Goal: Task Accomplishment & Management: Complete application form

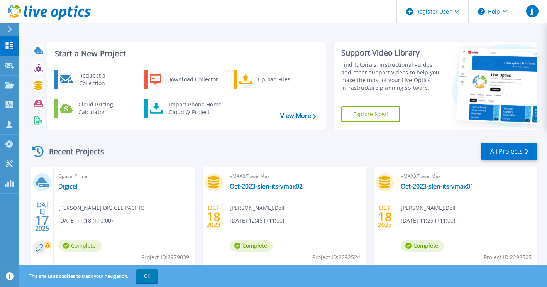
click at [318, 138] on div "Recent Projects All Projects JUL 17 2025 Optical Prime Digicel Sanjay Kumar , D…" at bounding box center [283, 270] width 507 height 268
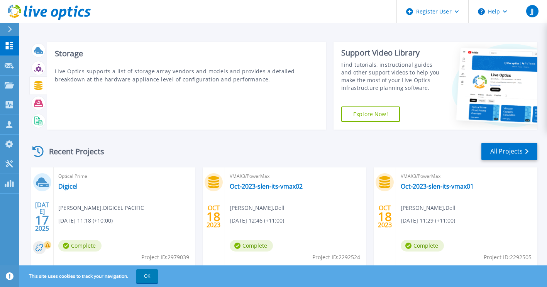
click at [40, 85] on icon at bounding box center [38, 85] width 8 height 9
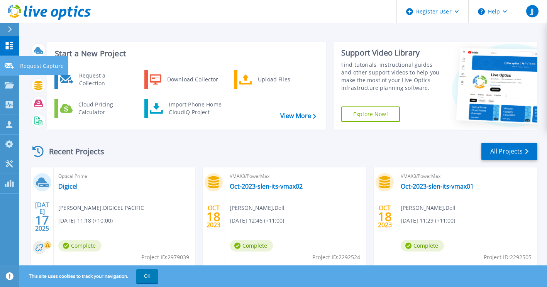
click at [31, 63] on p "Request Capture" at bounding box center [42, 66] width 44 height 20
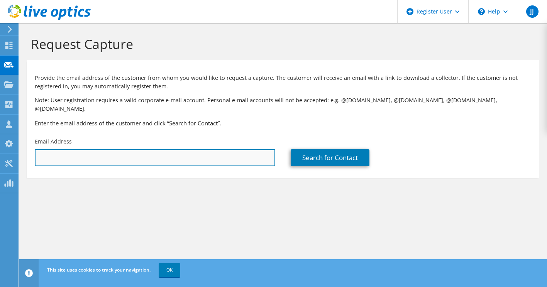
click at [98, 150] on input "text" at bounding box center [155, 157] width 240 height 17
click at [142, 149] on input "text" at bounding box center [155, 157] width 240 height 17
paste input "prakash.subramanian@digicelpacific.com"
paste input "Sanjay.Kumar@digicelpacific.com>"
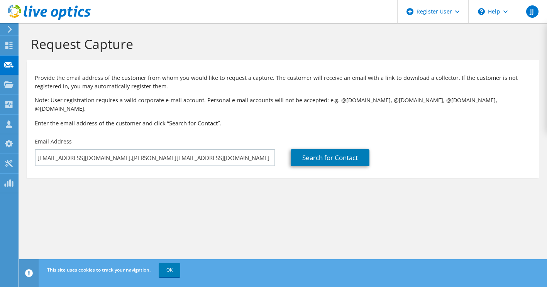
click at [258, 187] on section "Request Capture Provide the email address of the customer from whom you would l…" at bounding box center [282, 119] width 527 height 193
click at [327, 151] on link "Search for Contact" at bounding box center [329, 157] width 79 height 17
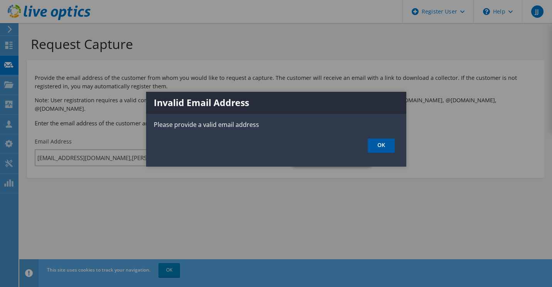
click at [382, 151] on link "OK" at bounding box center [381, 145] width 27 height 14
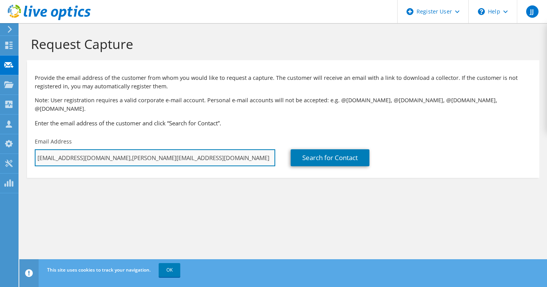
drag, startPoint x: 246, startPoint y: 149, endPoint x: 152, endPoint y: 148, distance: 94.1
click at [152, 149] on input "prakash.subramanian@digicelpacific.com,Sanjay.Kumar@digicelpacific.com" at bounding box center [155, 157] width 240 height 17
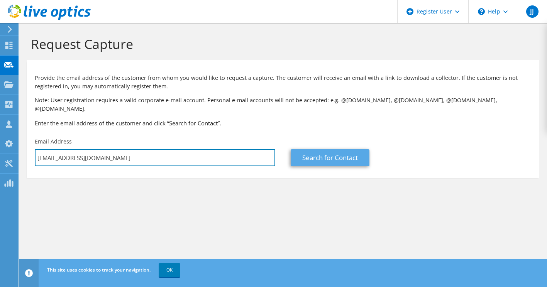
type input "prakash.subramanian@digicelpacific.com"
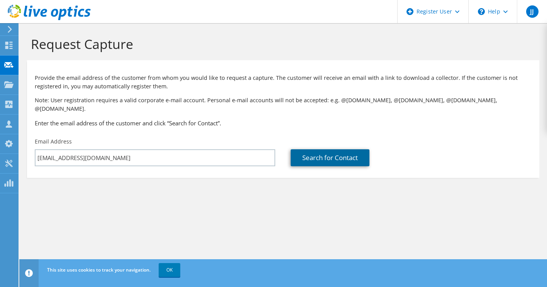
click at [329, 149] on link "Search for Contact" at bounding box center [329, 157] width 79 height 17
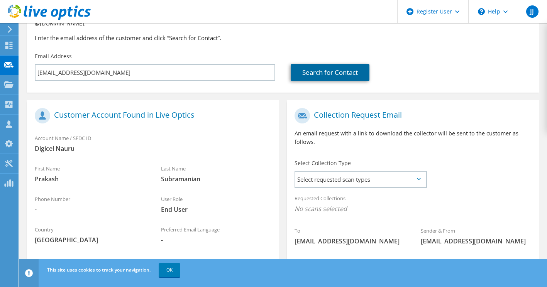
scroll to position [86, 0]
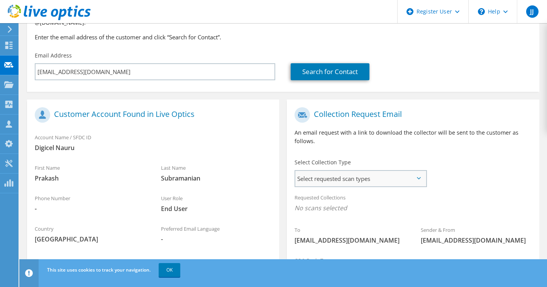
click at [358, 171] on span "Select requested scan types" at bounding box center [360, 178] width 130 height 15
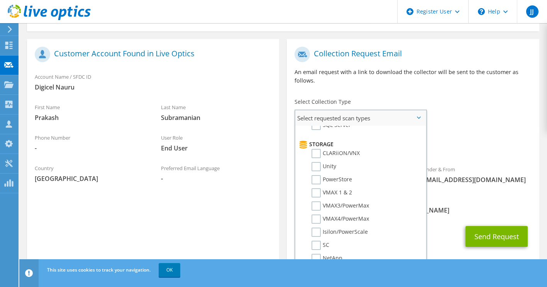
scroll to position [123, 0]
click at [316, 175] on label "PowerStore" at bounding box center [331, 179] width 41 height 9
click at [0, 0] on input "PowerStore" at bounding box center [0, 0] width 0 height 0
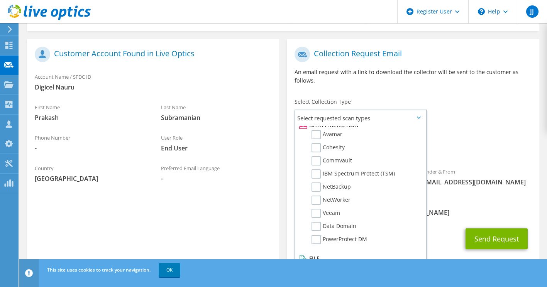
scroll to position [163, 0]
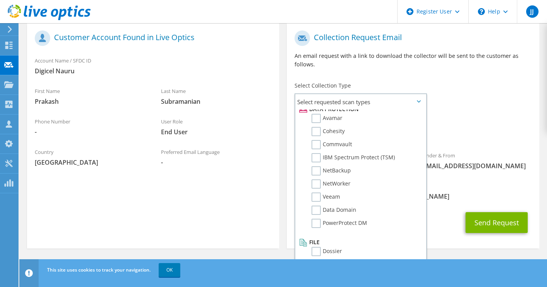
click at [501, 191] on div "CC & Reply To Jesto.Jose@dell.com" at bounding box center [413, 191] width 252 height 27
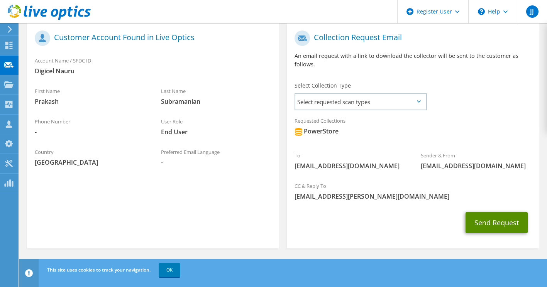
click at [496, 225] on button "Send Request" at bounding box center [496, 222] width 62 height 21
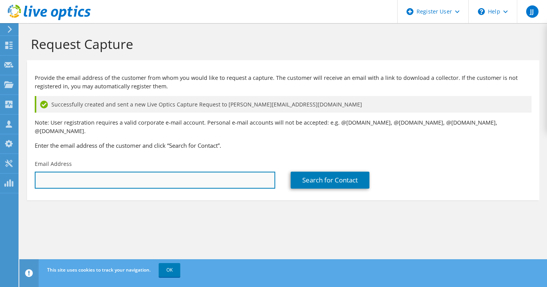
click at [218, 172] on input "text" at bounding box center [155, 180] width 240 height 17
paste input "Sanjay.Kumar@digicelpacific.com"
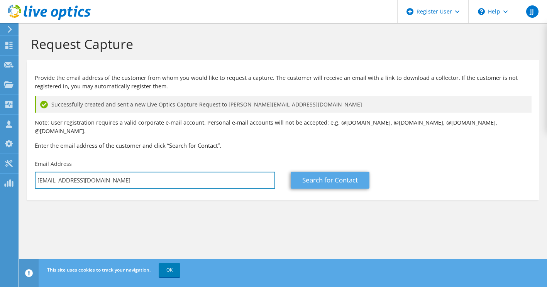
type input "Sanjay.Kumar@digicelpacific.com"
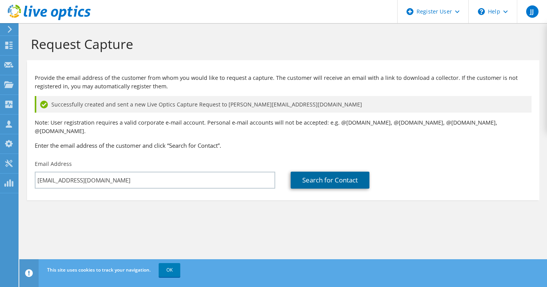
click at [317, 172] on link "Search for Contact" at bounding box center [329, 180] width 79 height 17
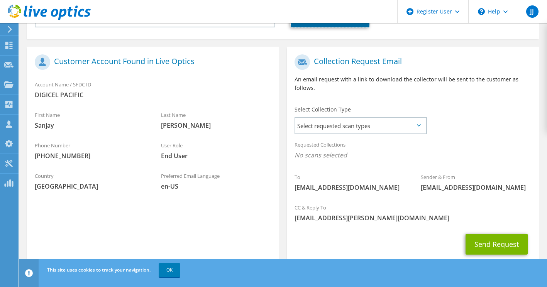
scroll to position [165, 0]
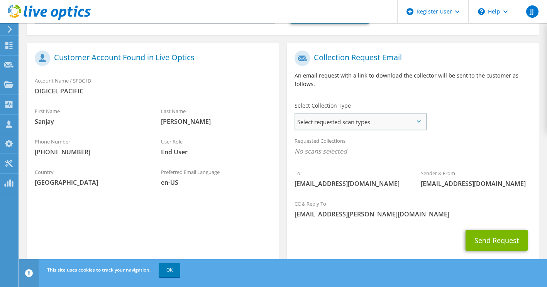
click at [420, 115] on span "Select requested scan types" at bounding box center [360, 121] width 130 height 15
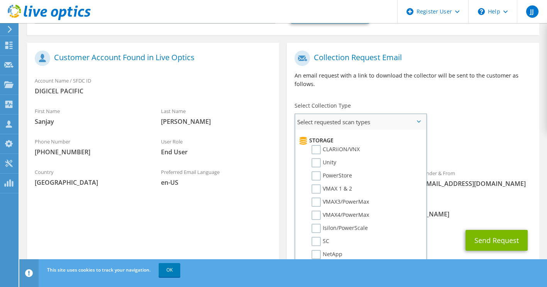
scroll to position [119, 0]
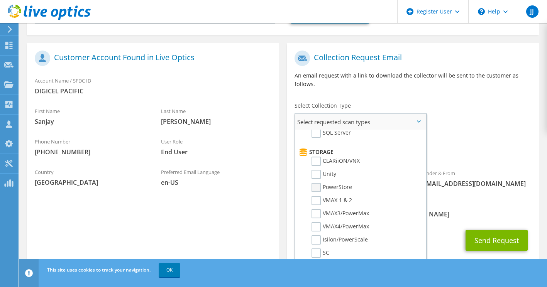
click at [337, 183] on label "PowerStore" at bounding box center [331, 187] width 41 height 9
click at [0, 0] on input "PowerStore" at bounding box center [0, 0] width 0 height 0
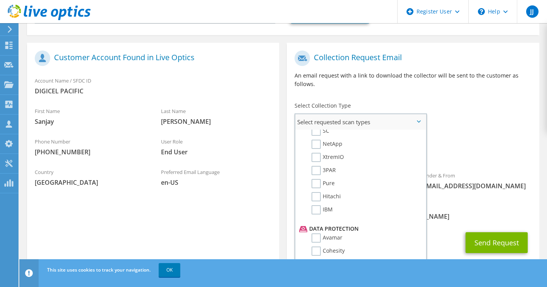
scroll to position [341, 0]
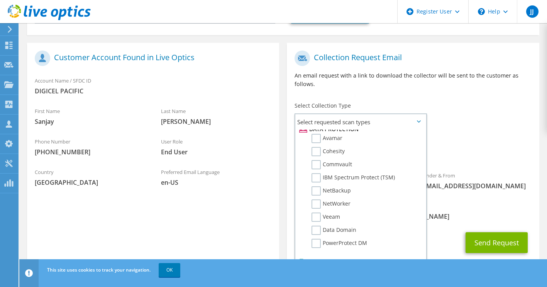
click at [515, 158] on div "Requested Collections No scans selected PowerStore" at bounding box center [413, 150] width 252 height 35
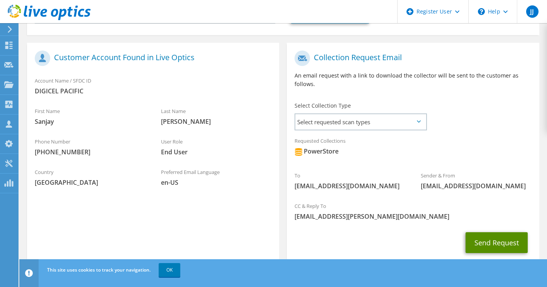
click at [507, 235] on button "Send Request" at bounding box center [496, 242] width 62 height 21
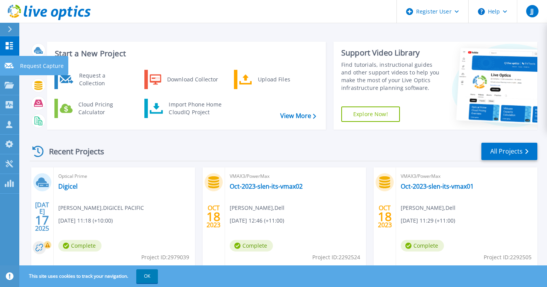
click at [27, 68] on p "Request Capture" at bounding box center [42, 66] width 44 height 20
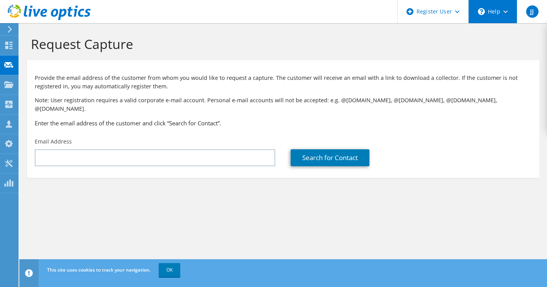
click at [504, 8] on div "\n Help" at bounding box center [492, 11] width 49 height 23
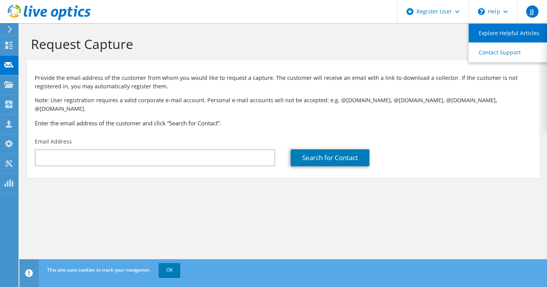
click at [504, 35] on link "Explore Helpful Articles" at bounding box center [511, 33] width 86 height 19
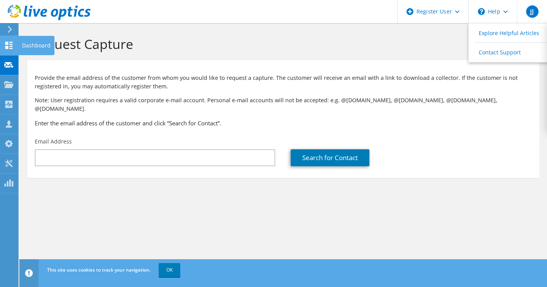
click at [30, 45] on div "Dashboard" at bounding box center [36, 45] width 36 height 19
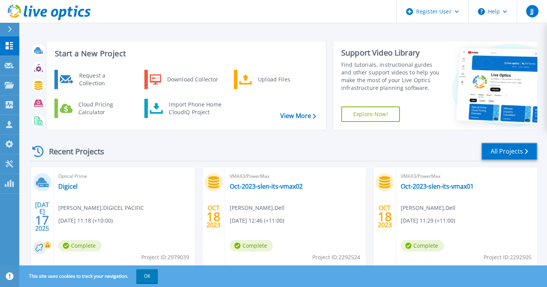
click at [498, 151] on link "All Projects" at bounding box center [509, 151] width 56 height 17
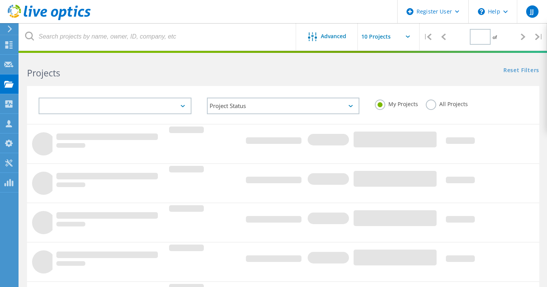
type input "1"
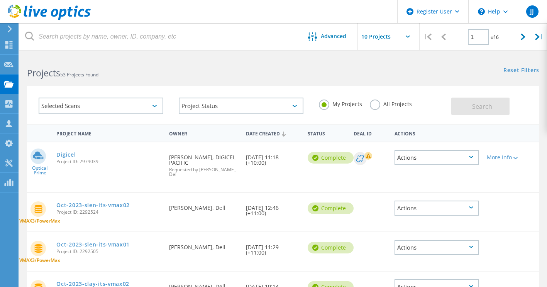
click at [377, 105] on label "All Projects" at bounding box center [391, 103] width 42 height 7
click at [0, 0] on input "All Projects" at bounding box center [0, 0] width 0 height 0
click at [479, 106] on span "Search" at bounding box center [482, 106] width 20 height 8
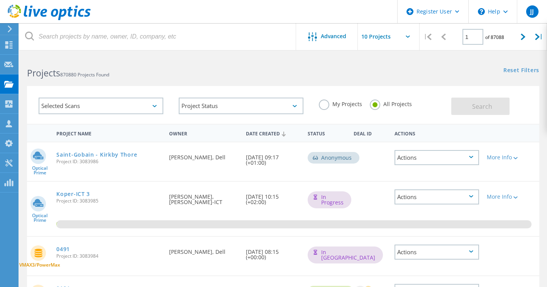
click at [155, 105] on icon at bounding box center [154, 106] width 4 height 2
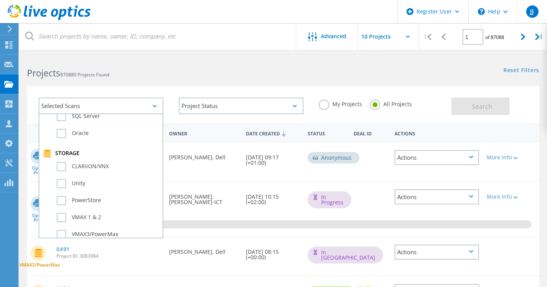
scroll to position [143, 0]
click at [78, 200] on label "PowerStore" at bounding box center [108, 200] width 102 height 9
click at [0, 0] on input "PowerStore" at bounding box center [0, 0] width 0 height 0
click at [473, 106] on span "Search" at bounding box center [482, 106] width 20 height 8
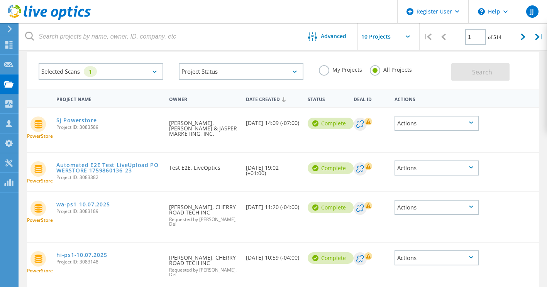
scroll to position [0, 0]
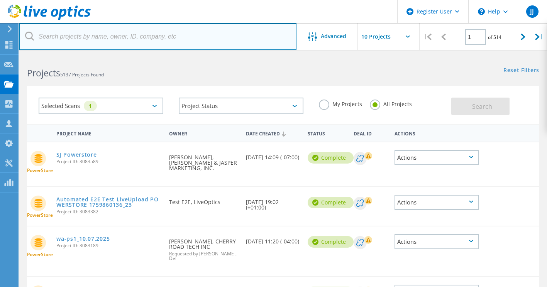
click at [97, 37] on input "text" at bounding box center [157, 36] width 277 height 27
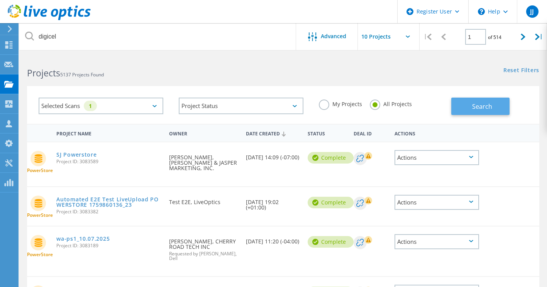
click at [464, 106] on button "Search" at bounding box center [480, 106] width 58 height 17
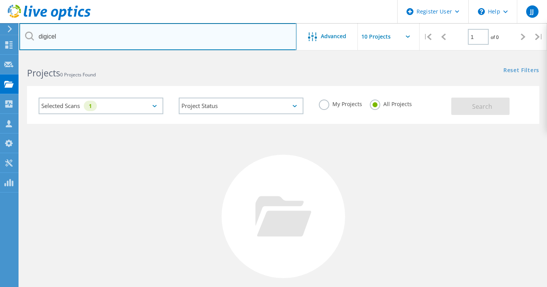
click at [46, 35] on input "digicel" at bounding box center [157, 36] width 277 height 27
type input "prakash"
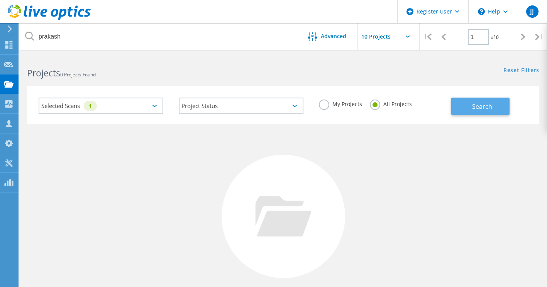
click at [472, 112] on button "Search" at bounding box center [480, 106] width 58 height 17
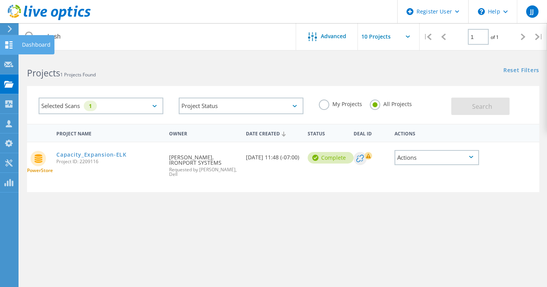
click at [6, 44] on use at bounding box center [8, 44] width 7 height 7
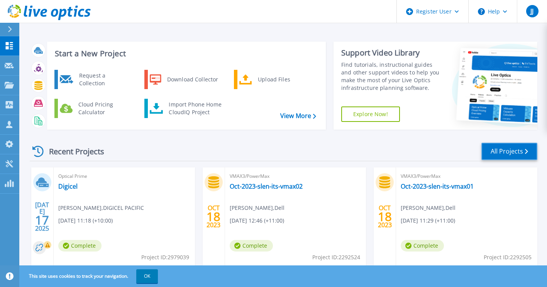
click at [506, 150] on link "All Projects" at bounding box center [509, 151] width 56 height 17
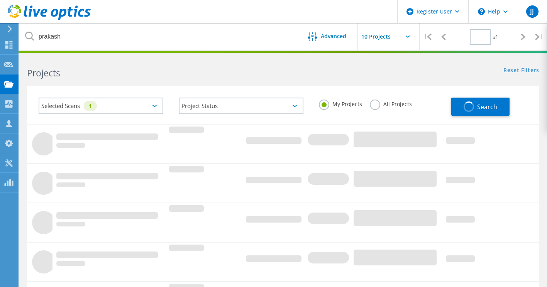
type input "1"
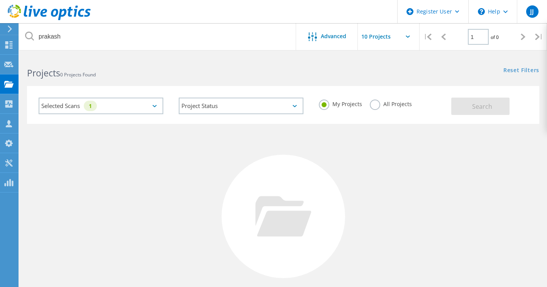
click at [390, 37] on input "text" at bounding box center [396, 36] width 77 height 27
click at [10, 45] on icon at bounding box center [8, 44] width 9 height 7
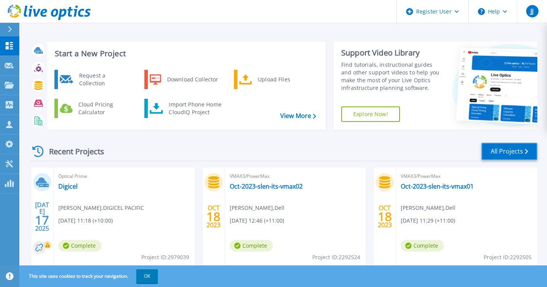
click at [524, 155] on link "All Projects" at bounding box center [509, 151] width 56 height 17
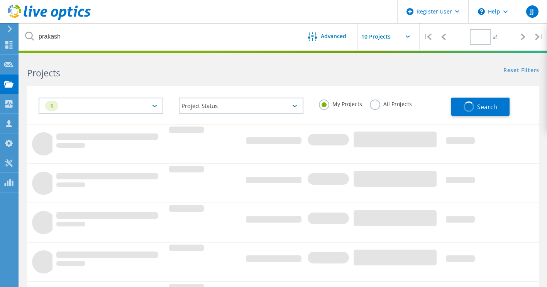
type input "1"
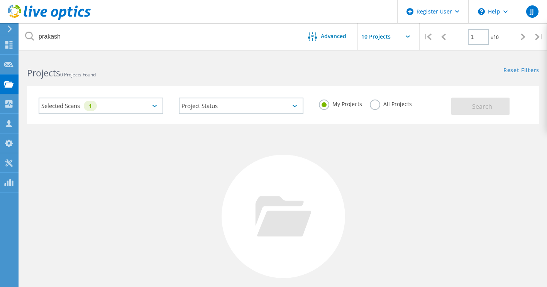
click at [152, 106] on icon at bounding box center [154, 106] width 4 height 2
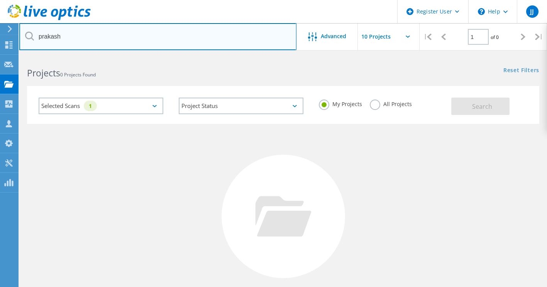
click at [52, 35] on input "prakash" at bounding box center [157, 36] width 277 height 27
type input "3083859"
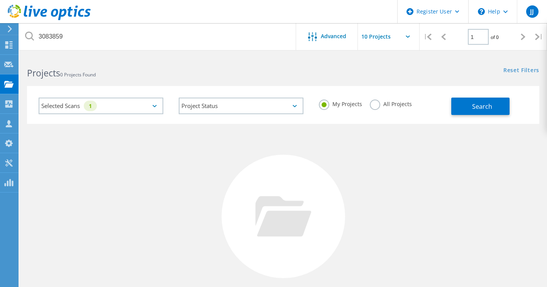
click at [375, 104] on label "All Projects" at bounding box center [391, 103] width 42 height 7
click at [0, 0] on input "All Projects" at bounding box center [0, 0] width 0 height 0
click at [476, 111] on button "Search" at bounding box center [480, 106] width 58 height 17
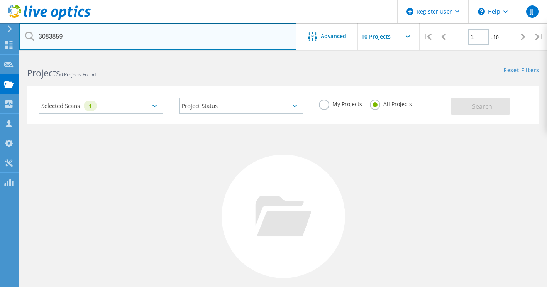
click at [53, 38] on input "3083859" at bounding box center [157, 36] width 277 height 27
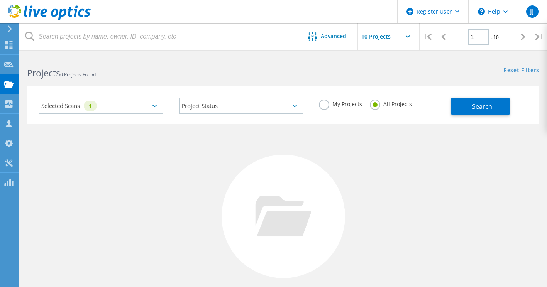
click at [154, 106] on icon at bounding box center [154, 106] width 4 height 2
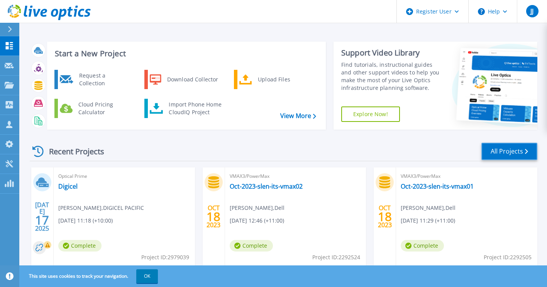
click at [487, 155] on link "All Projects" at bounding box center [509, 151] width 56 height 17
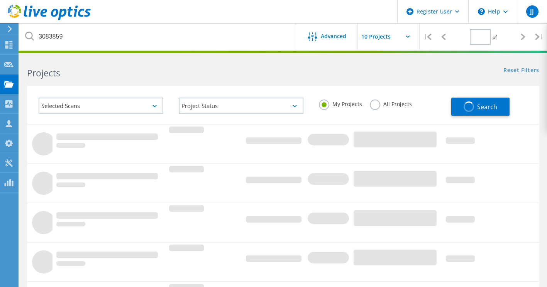
type input "1"
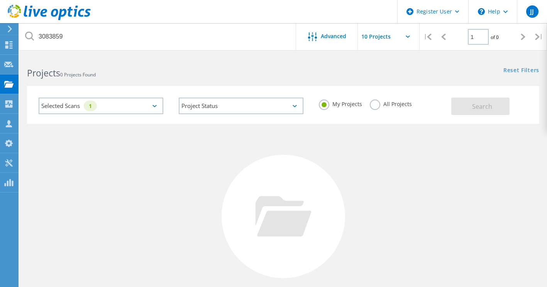
click at [375, 105] on label "All Projects" at bounding box center [391, 103] width 42 height 7
click at [0, 0] on input "All Projects" at bounding box center [0, 0] width 0 height 0
click at [488, 110] on span "Search" at bounding box center [482, 106] width 20 height 8
click at [324, 107] on label "My Projects" at bounding box center [340, 103] width 43 height 7
click at [0, 0] on input "My Projects" at bounding box center [0, 0] width 0 height 0
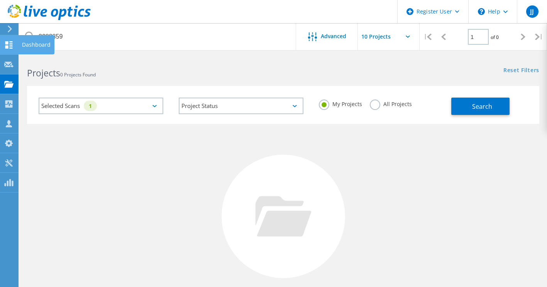
click at [12, 45] on icon at bounding box center [8, 44] width 9 height 7
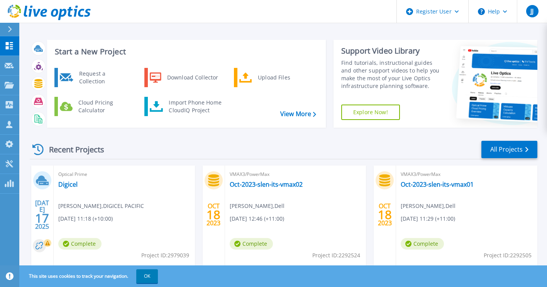
scroll to position [2, 0]
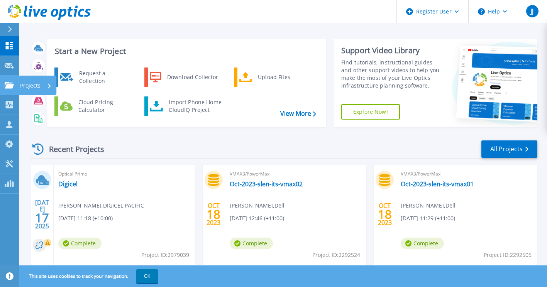
click at [31, 83] on p "Projects" at bounding box center [30, 86] width 20 height 20
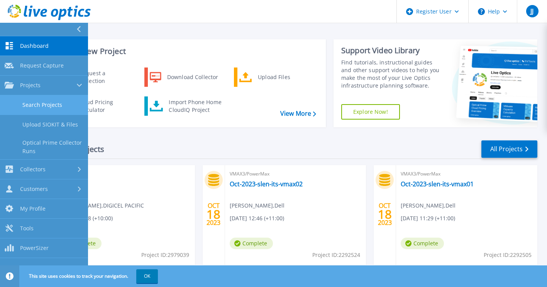
click at [58, 105] on link "Search Projects" at bounding box center [44, 105] width 88 height 20
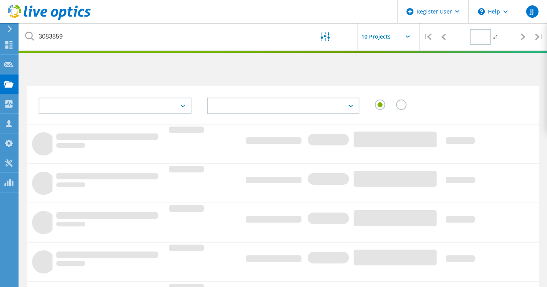
type input "1"
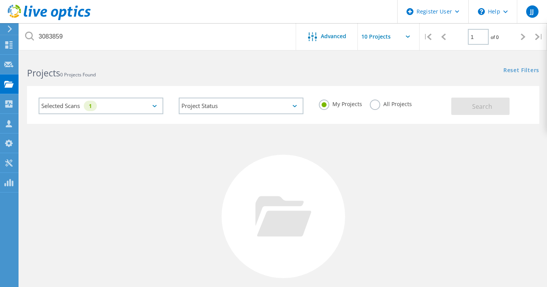
click at [377, 107] on label "All Projects" at bounding box center [391, 103] width 42 height 7
click at [0, 0] on input "All Projects" at bounding box center [0, 0] width 0 height 0
click at [473, 109] on span "Search" at bounding box center [482, 106] width 20 height 8
click at [153, 105] on div "Selected Scans 1" at bounding box center [101, 106] width 125 height 17
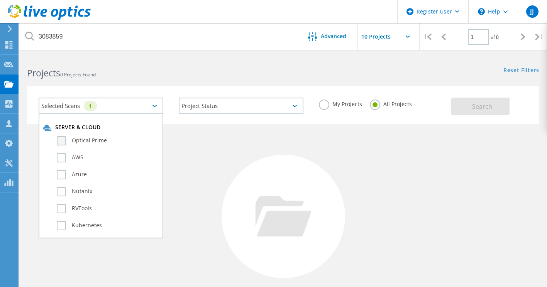
click at [64, 140] on label "Optical Prime" at bounding box center [108, 140] width 102 height 9
click at [0, 0] on input "Optical Prime" at bounding box center [0, 0] width 0 height 0
click at [68, 155] on label "AWS" at bounding box center [108, 157] width 102 height 9
click at [0, 0] on input "AWS" at bounding box center [0, 0] width 0 height 0
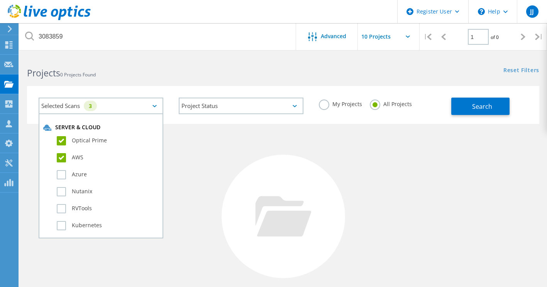
click at [69, 185] on div "Azure" at bounding box center [100, 176] width 115 height 17
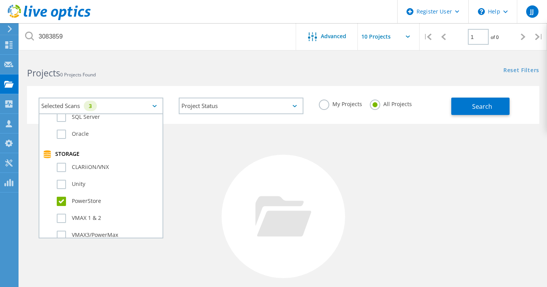
scroll to position [142, 0]
click at [69, 185] on label "Unity" at bounding box center [108, 184] width 102 height 9
click at [0, 0] on input "Unity" at bounding box center [0, 0] width 0 height 0
click at [83, 168] on label "CLARiiON/VNX" at bounding box center [108, 167] width 102 height 9
click at [0, 0] on input "CLARiiON/VNX" at bounding box center [0, 0] width 0 height 0
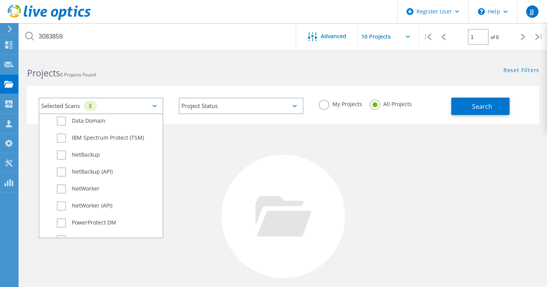
scroll to position [542, 0]
click at [199, 186] on div "No Projects Found Try refining your search." at bounding box center [283, 223] width 512 height 199
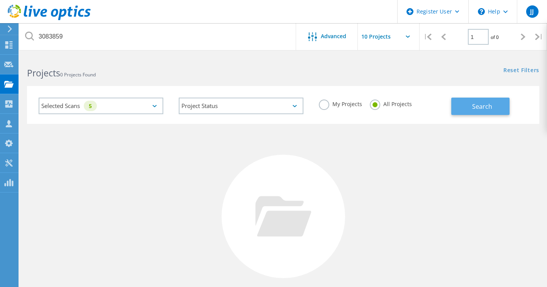
click at [480, 104] on span "Search" at bounding box center [482, 106] width 20 height 8
click at [97, 106] on div "5" at bounding box center [90, 106] width 13 height 10
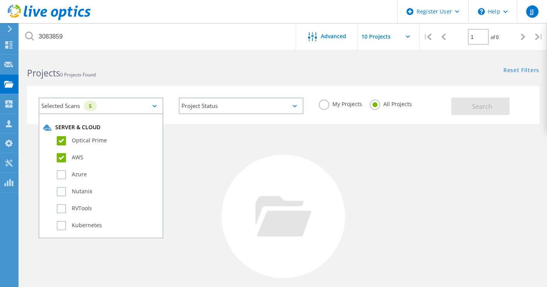
click at [57, 141] on label "Optical Prime" at bounding box center [108, 140] width 102 height 9
click at [0, 0] on input "Optical Prime" at bounding box center [0, 0] width 0 height 0
click at [64, 157] on label "AWS" at bounding box center [108, 157] width 102 height 9
click at [0, 0] on input "AWS" at bounding box center [0, 0] width 0 height 0
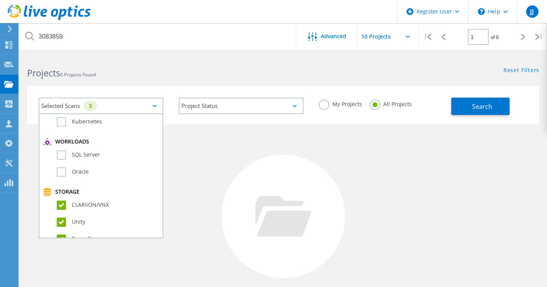
scroll to position [128, 0]
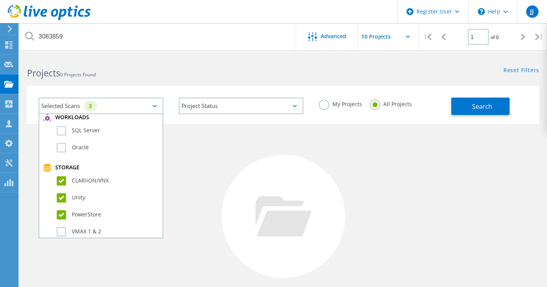
click at [105, 178] on label "CLARiiON/VNX" at bounding box center [108, 180] width 102 height 9
click at [0, 0] on input "CLARiiON/VNX" at bounding box center [0, 0] width 0 height 0
click at [86, 196] on label "Unity" at bounding box center [108, 197] width 102 height 9
click at [0, 0] on input "Unity" at bounding box center [0, 0] width 0 height 0
click at [94, 215] on label "PowerStore" at bounding box center [108, 214] width 102 height 9
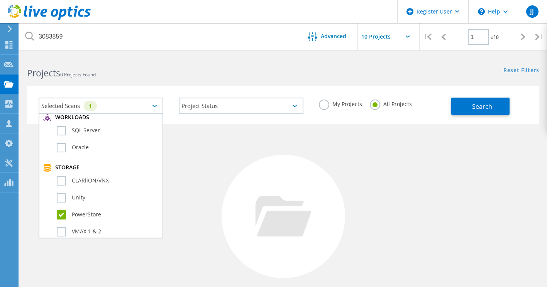
click at [0, 0] on input "PowerStore" at bounding box center [0, 0] width 0 height 0
click at [278, 160] on div at bounding box center [282, 216] width 123 height 123
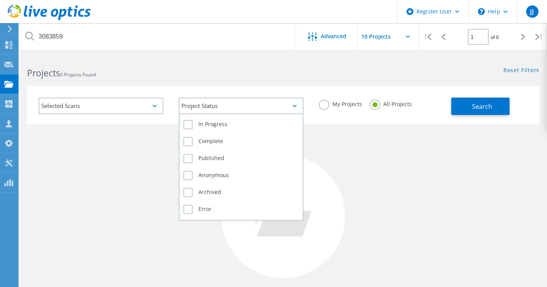
click at [297, 103] on div "Project Status" at bounding box center [241, 106] width 125 height 17
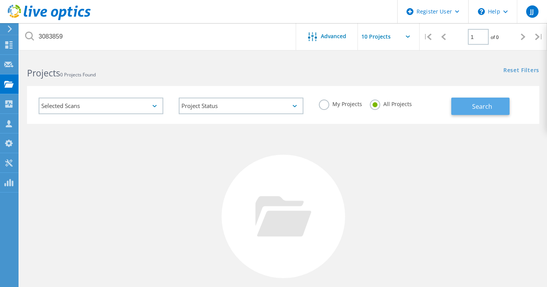
click at [467, 107] on button "Search" at bounding box center [480, 106] width 58 height 17
click at [372, 36] on input "text" at bounding box center [396, 36] width 77 height 27
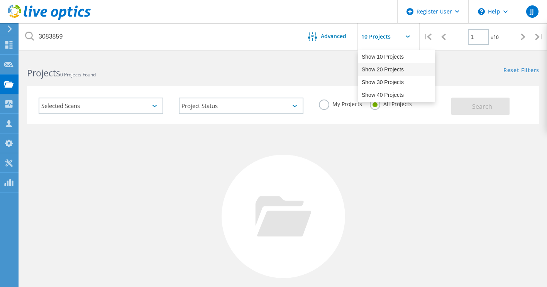
click at [381, 71] on div "Show 20 Projects" at bounding box center [396, 69] width 76 height 13
type input "Show 20 Projects"
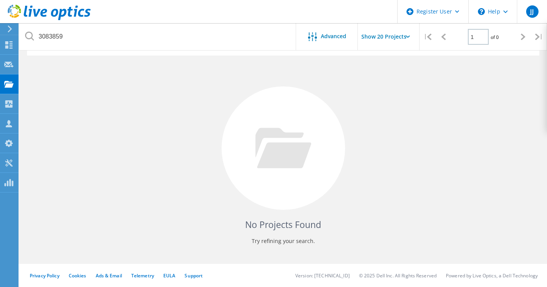
scroll to position [0, 0]
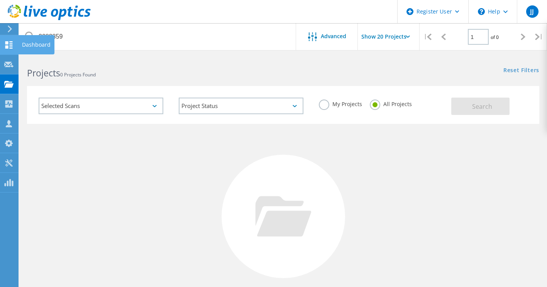
click at [12, 41] on use at bounding box center [8, 44] width 7 height 7
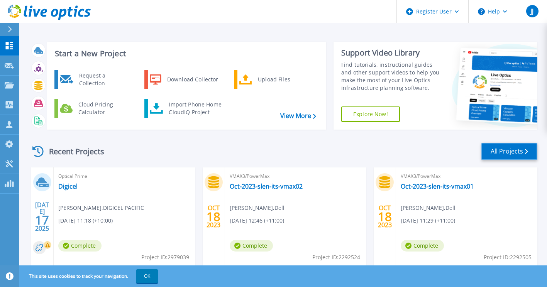
click at [501, 152] on link "All Projects" at bounding box center [509, 151] width 56 height 17
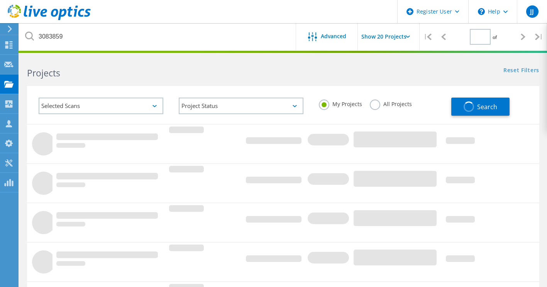
type input "1"
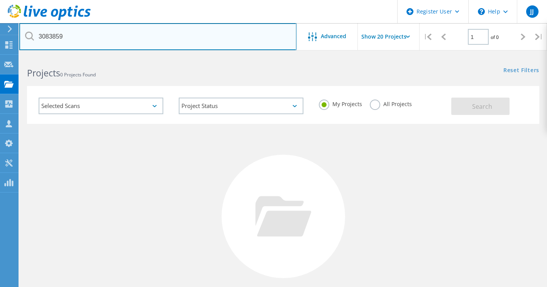
click at [54, 36] on input "3083859" at bounding box center [157, 36] width 277 height 27
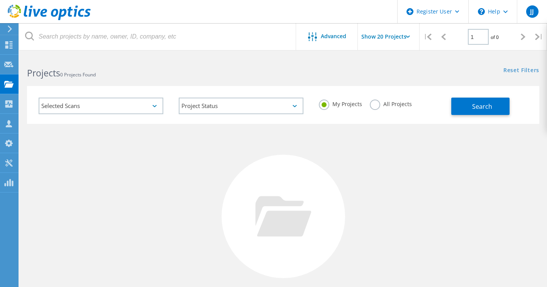
click at [390, 100] on label "All Projects" at bounding box center [391, 103] width 42 height 7
click at [0, 0] on input "All Projects" at bounding box center [0, 0] width 0 height 0
click at [491, 107] on span "Search" at bounding box center [482, 106] width 20 height 8
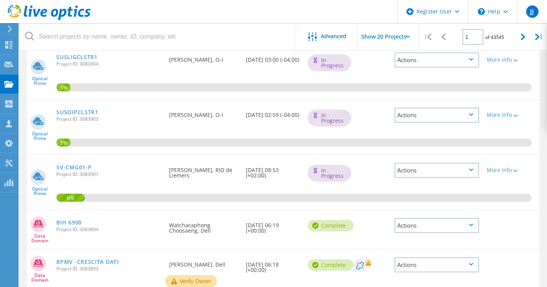
scroll to position [765, 0]
